Goal: Find specific page/section: Find specific page/section

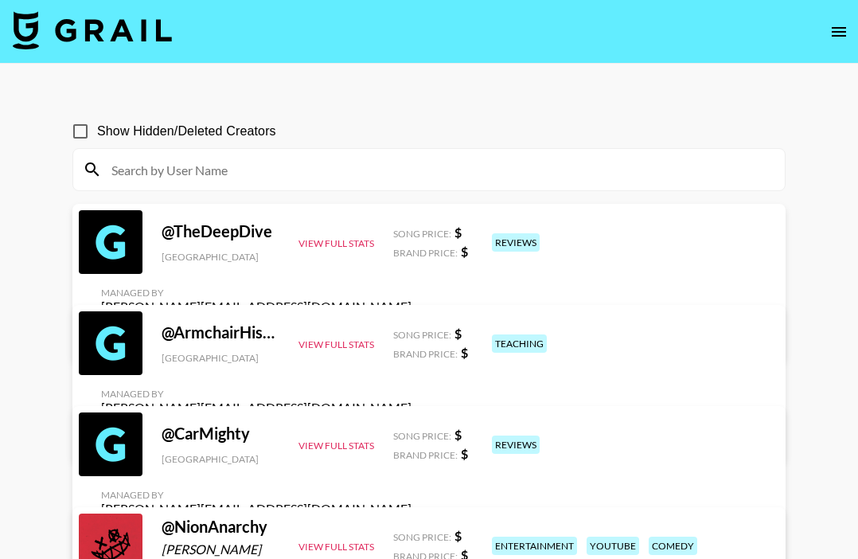
scroll to position [2, 0]
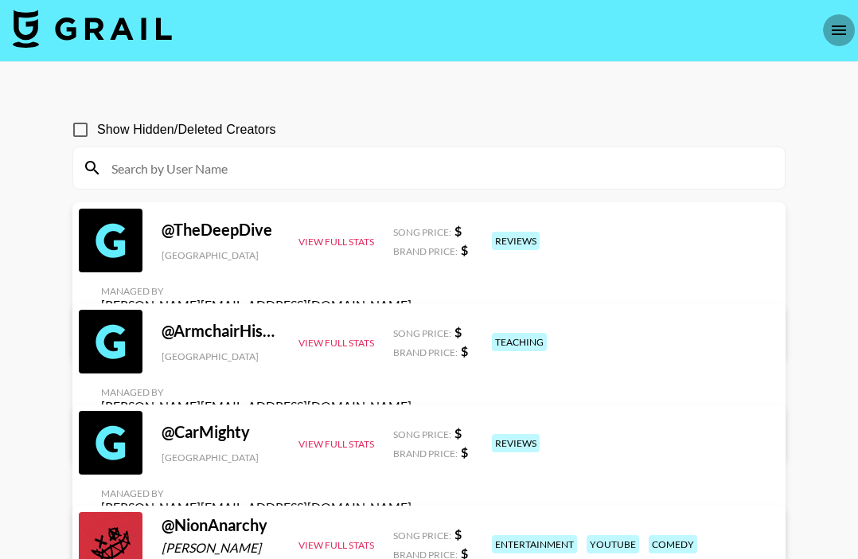
click at [843, 31] on icon "open drawer" at bounding box center [838, 30] width 19 height 19
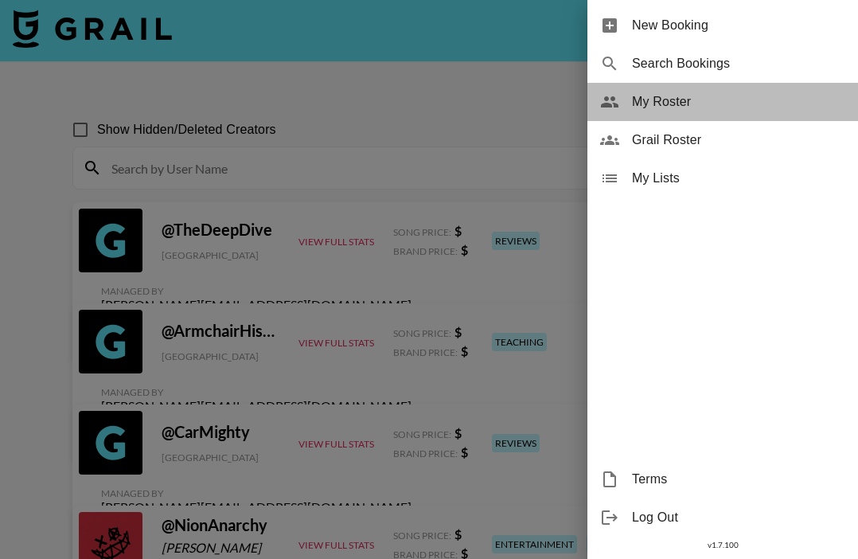
click at [660, 99] on span "My Roster" at bounding box center [738, 101] width 213 height 19
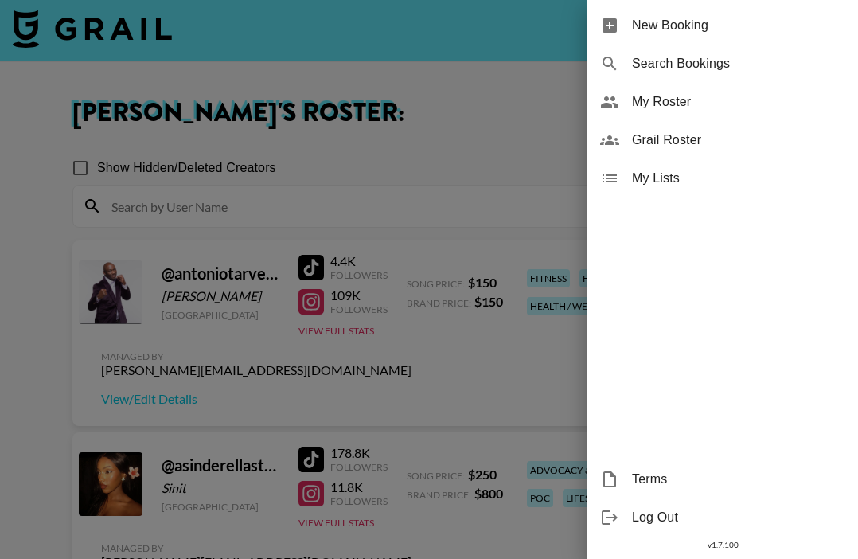
click at [412, 362] on div at bounding box center [429, 279] width 858 height 559
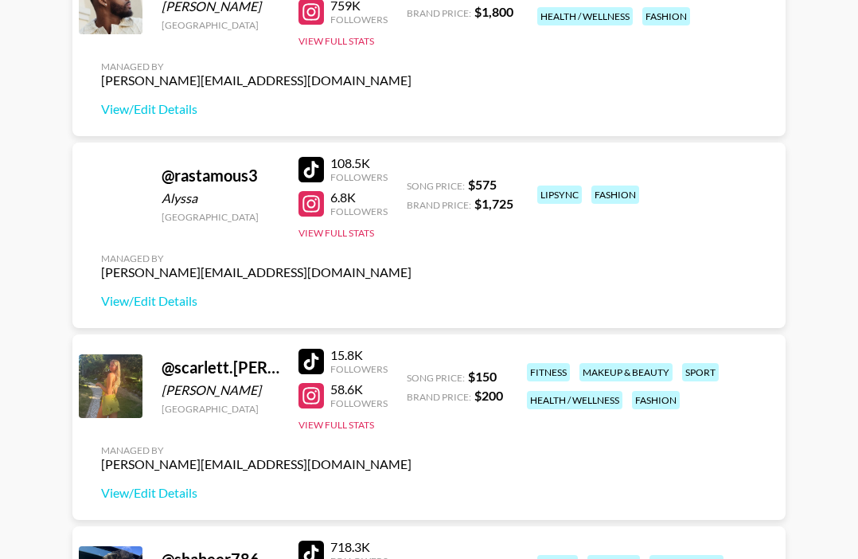
scroll to position [4648, 0]
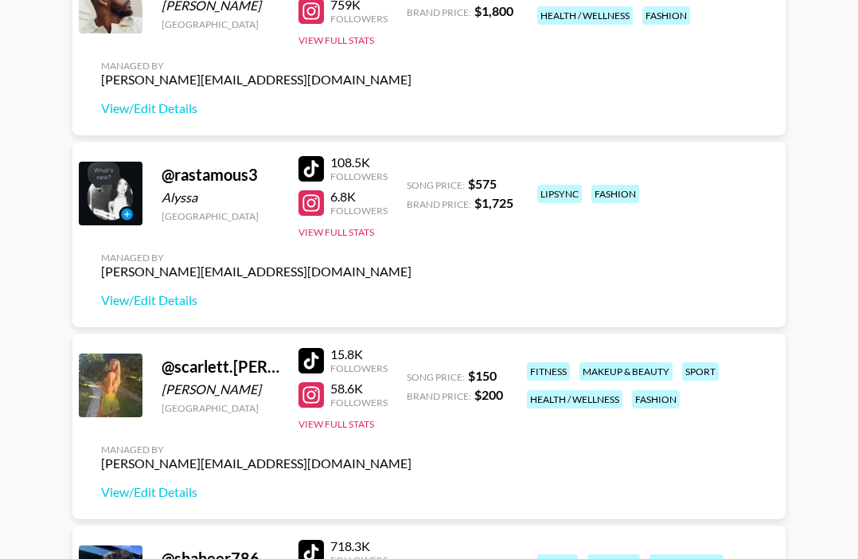
click at [303, 161] on div at bounding box center [310, 168] width 25 height 25
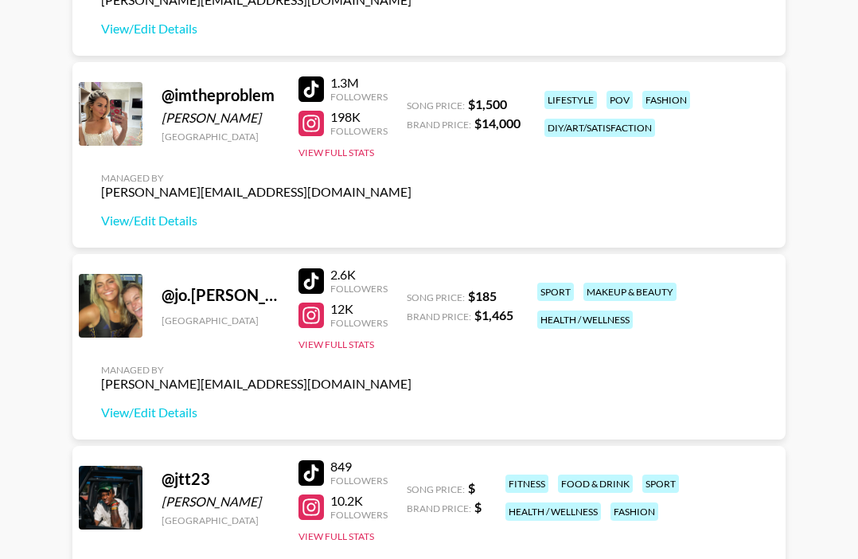
scroll to position [1707, 0]
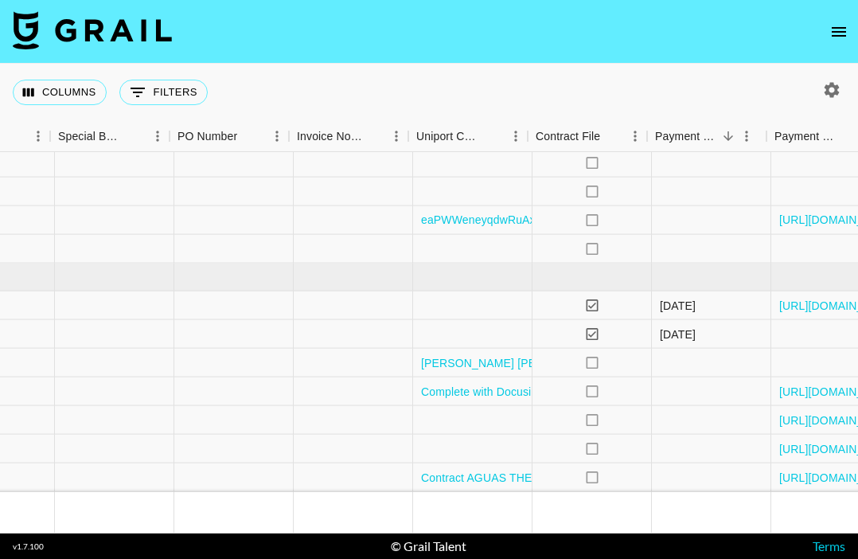
scroll to position [1258, 1785]
